Goal: Information Seeking & Learning: Learn about a topic

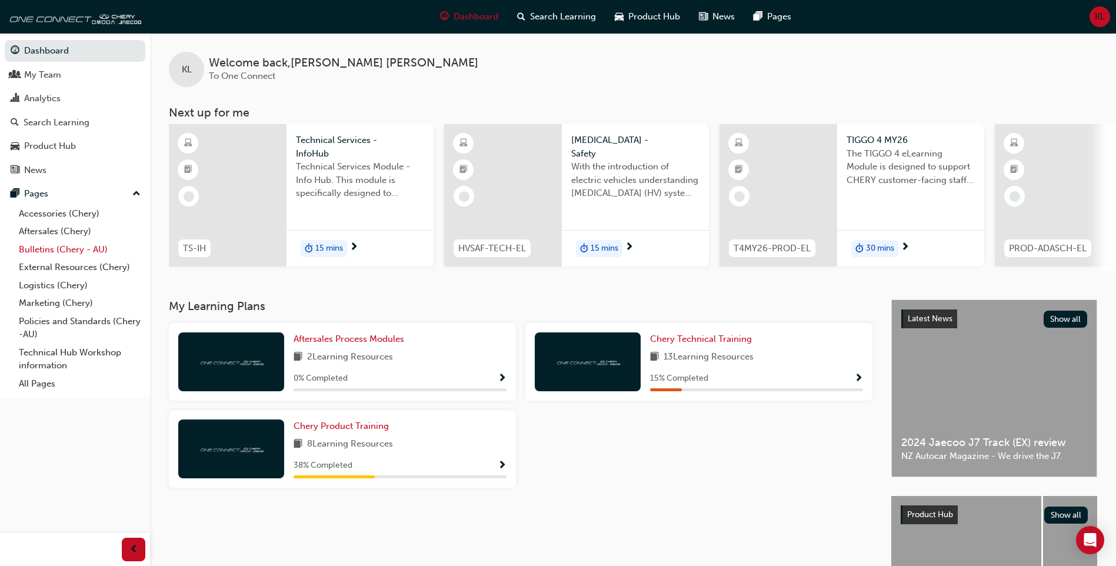
click at [75, 255] on link "Bulletins (Chery - AU)" at bounding box center [79, 250] width 131 height 18
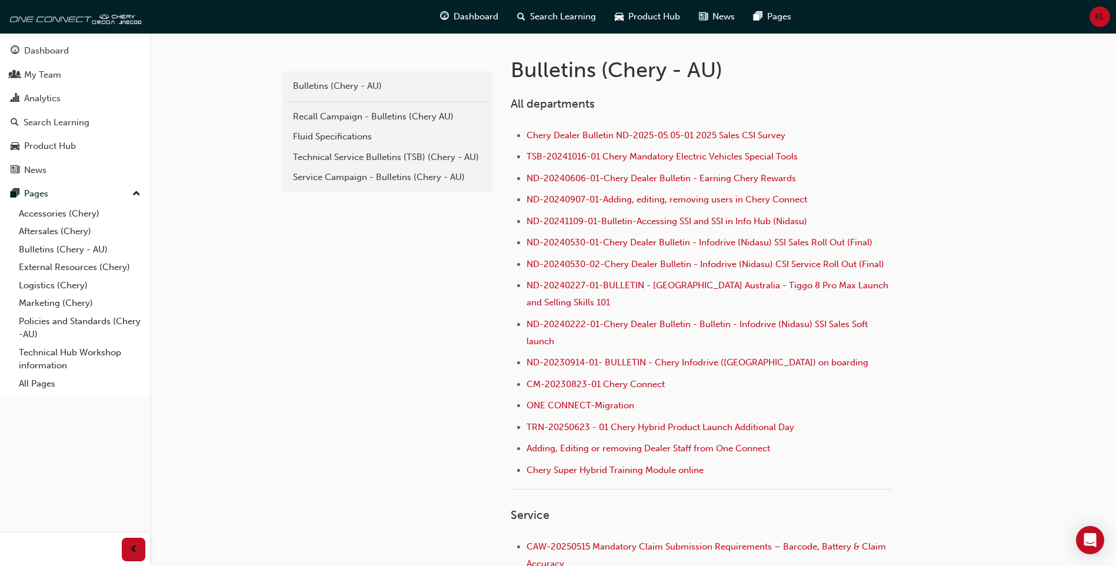
scroll to position [235, 0]
click at [423, 158] on div "Technical Service Bulletins (TSB) (Chery - AU)" at bounding box center [387, 157] width 188 height 14
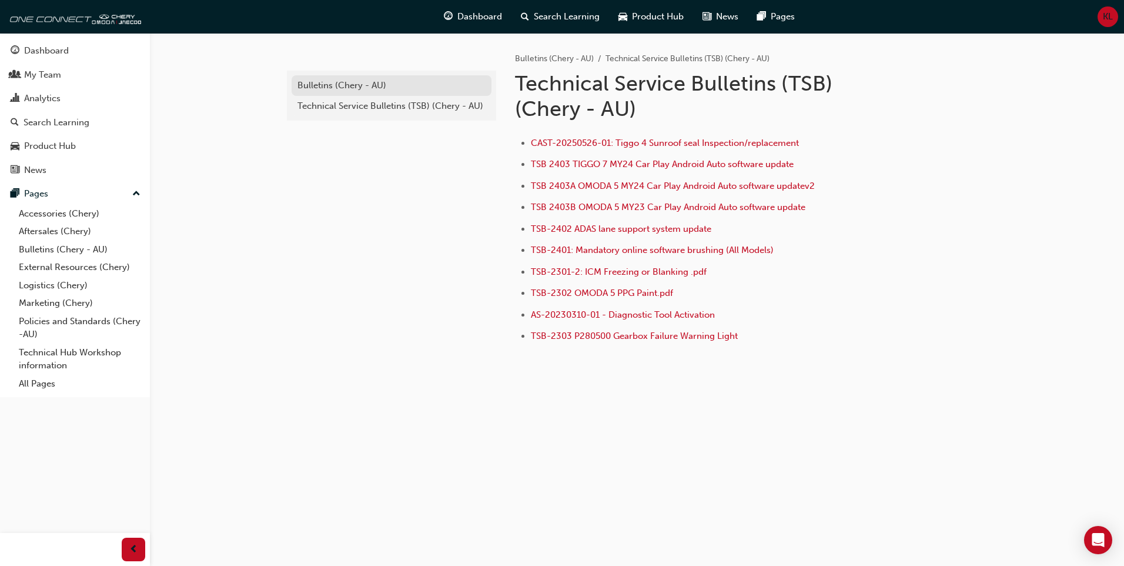
click at [372, 89] on div "Bulletins (Chery - AU)" at bounding box center [392, 86] width 188 height 14
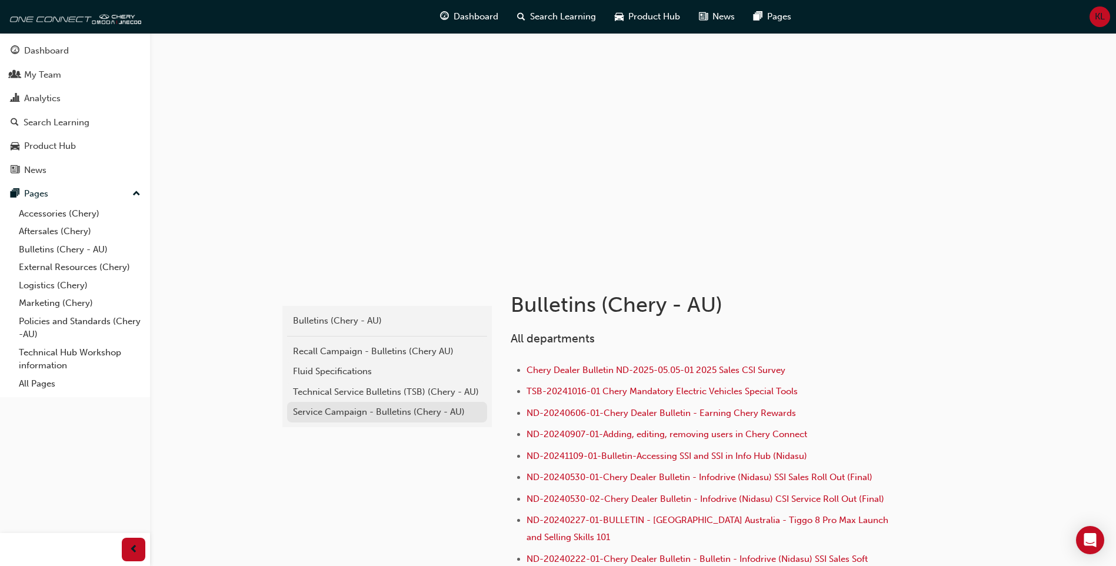
click at [419, 419] on link "Service Campaign - Bulletins (Chery - AU)" at bounding box center [387, 412] width 200 height 21
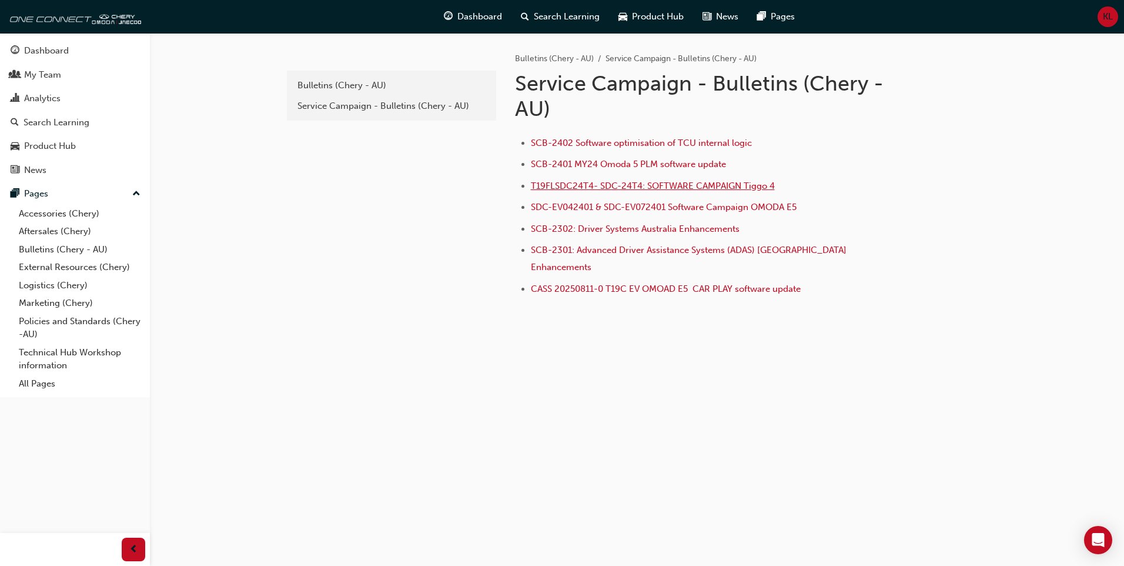
click at [755, 189] on span "T19FLSDC24T4- SDC-24T4: SOFTWARE CAMPAIGN Tiggo 4" at bounding box center [653, 186] width 244 height 11
click at [346, 81] on div "Bulletins (Chery - AU)" at bounding box center [392, 86] width 188 height 14
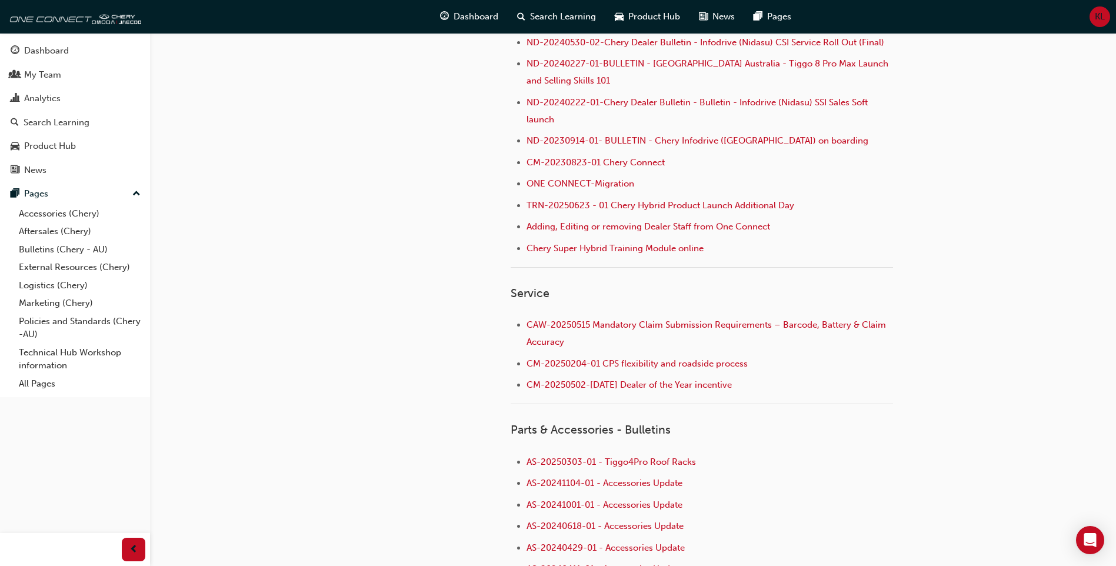
scroll to position [59, 0]
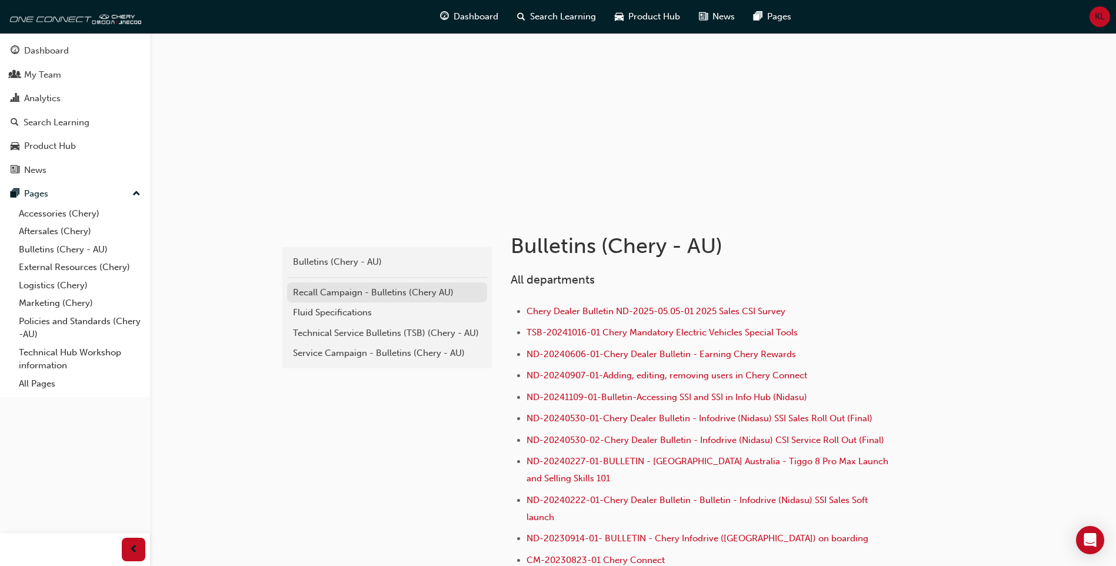
click at [373, 293] on div "Recall Campaign - Bulletins (Chery AU)" at bounding box center [387, 293] width 188 height 14
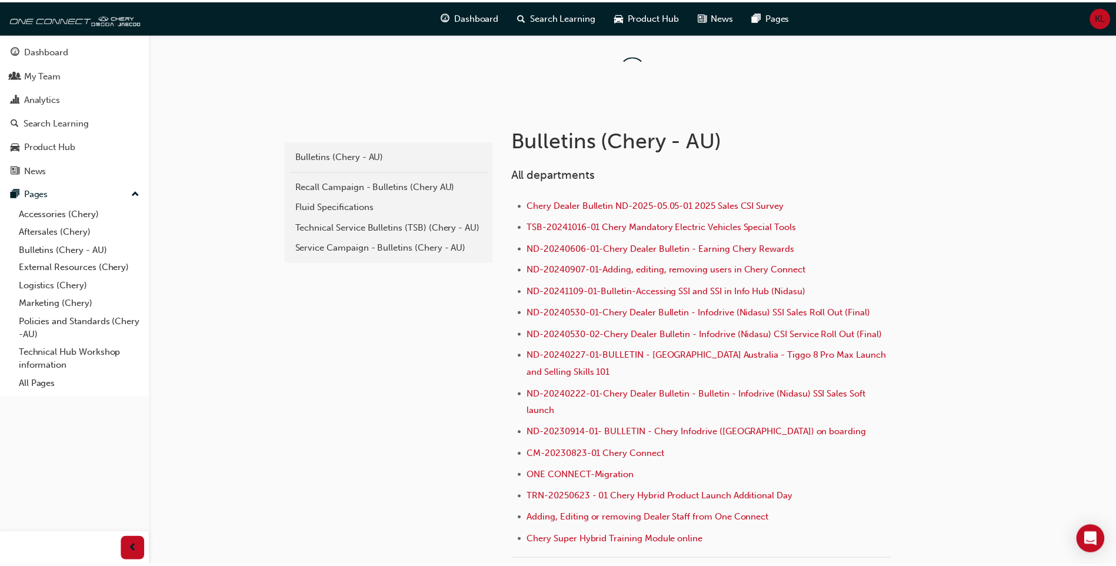
scroll to position [59, 0]
